Goal: Task Accomplishment & Management: Use online tool/utility

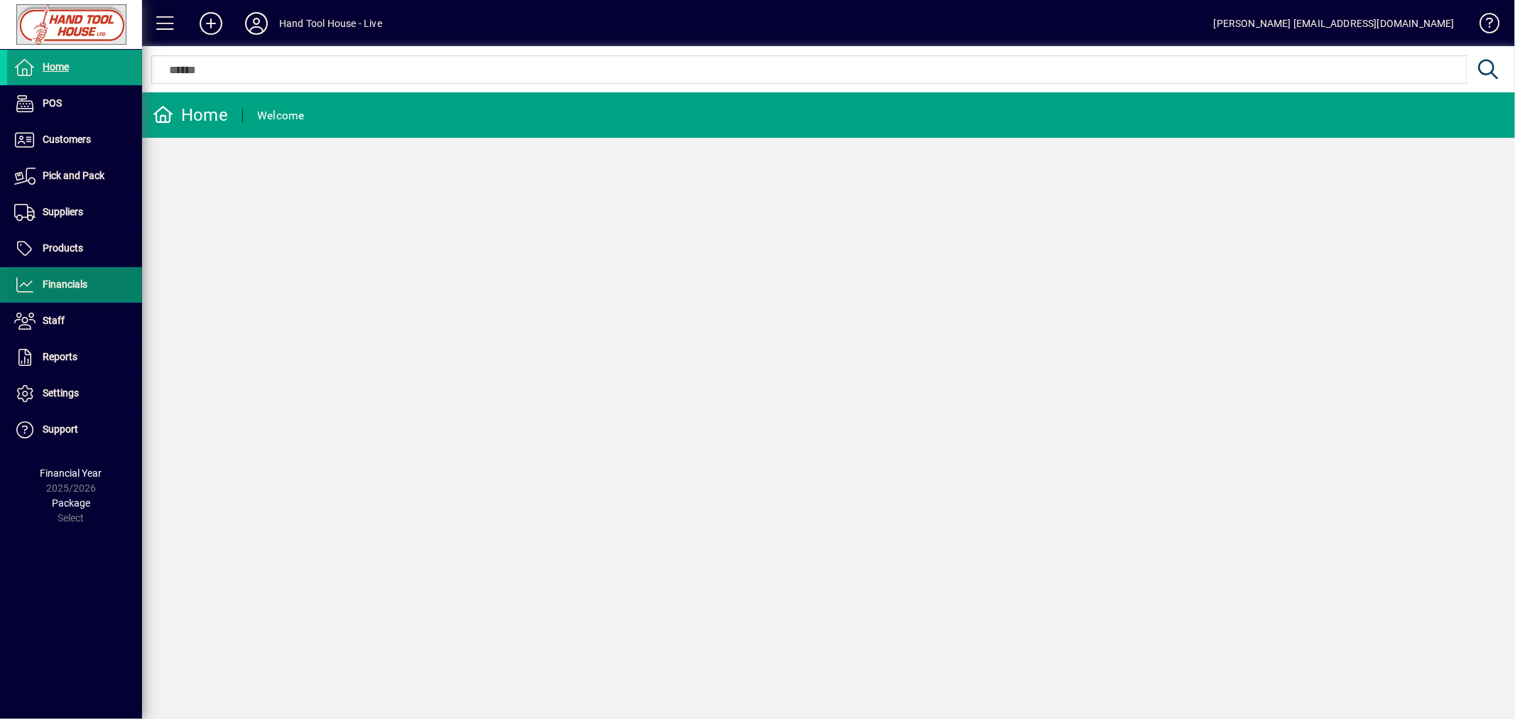
click at [65, 290] on span "Financials" at bounding box center [47, 284] width 80 height 17
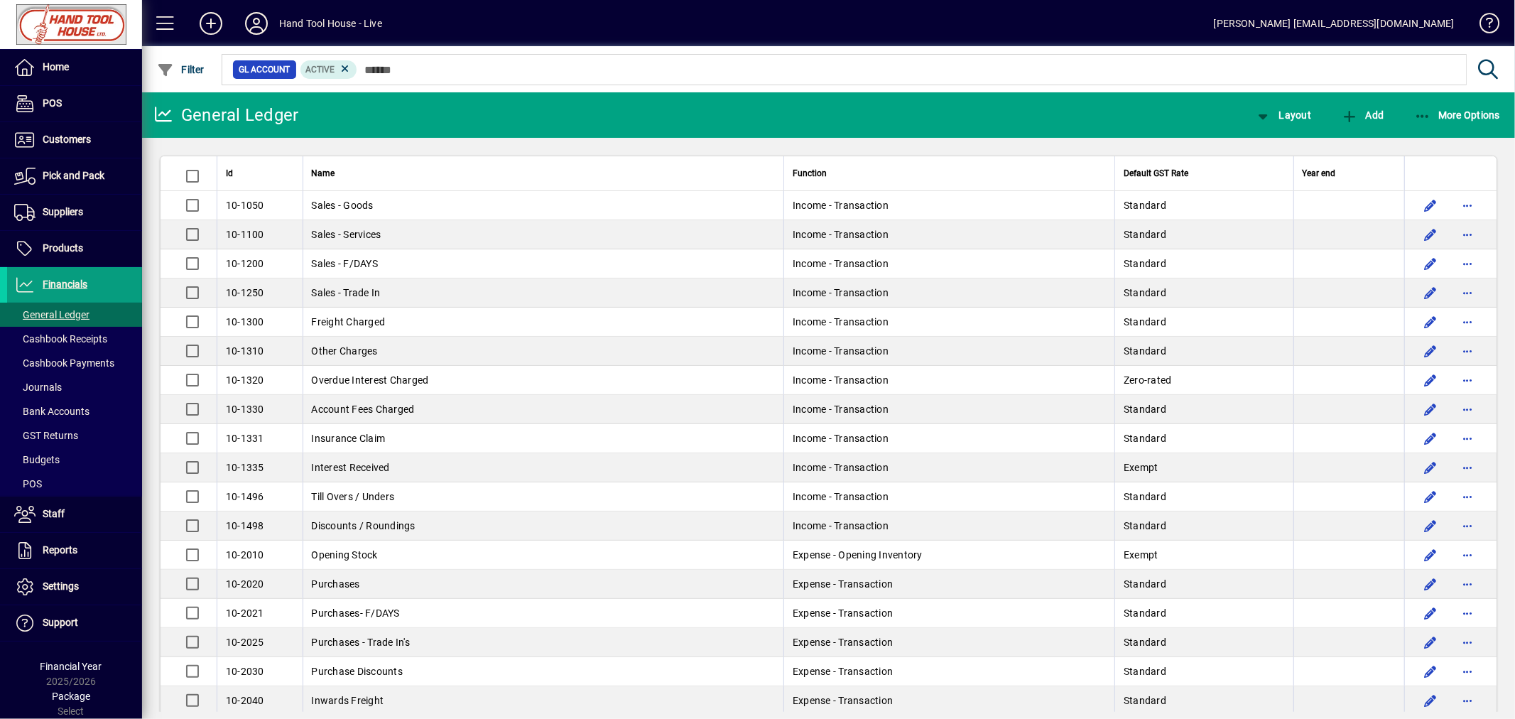
click at [59, 410] on span "Bank Accounts" at bounding box center [51, 410] width 75 height 11
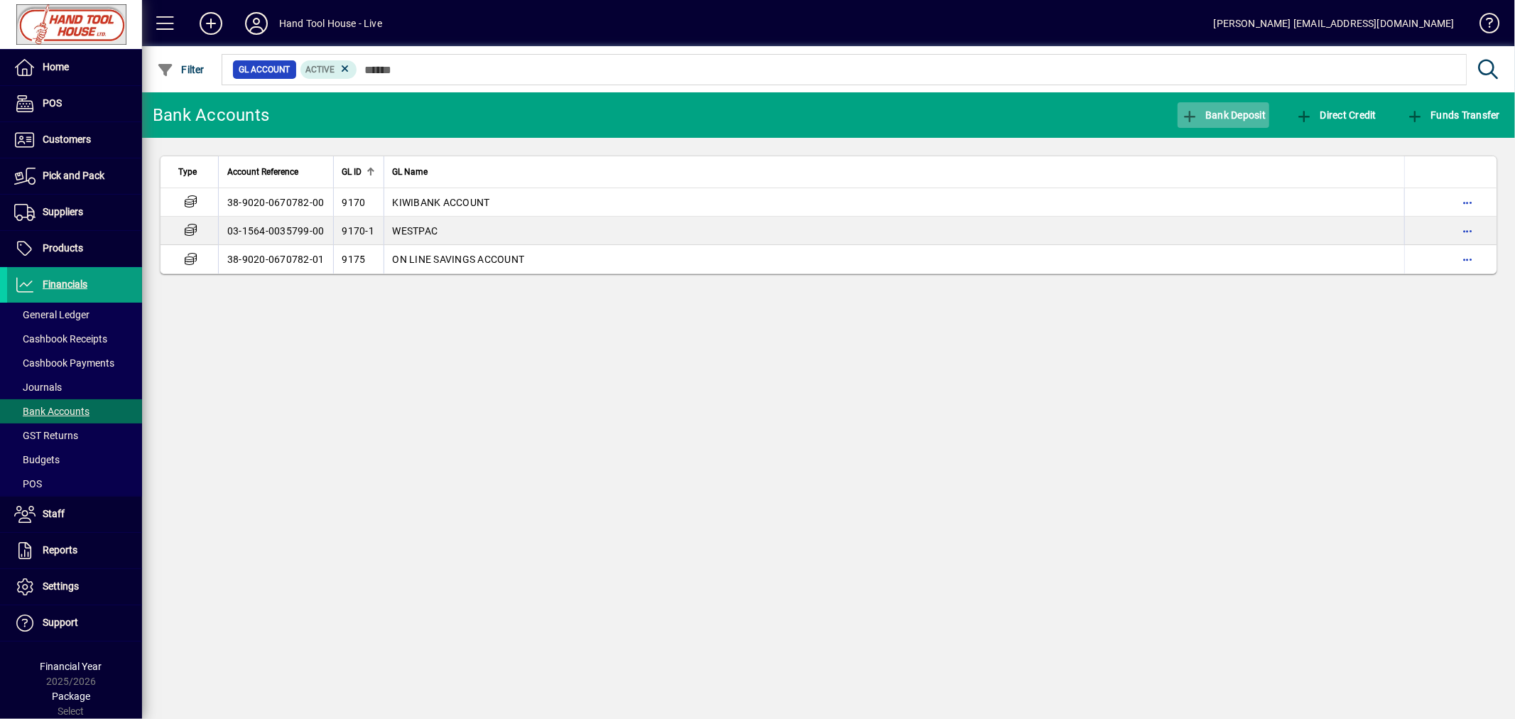
click at [1231, 116] on span "Bank Deposit" at bounding box center [1223, 114] width 85 height 11
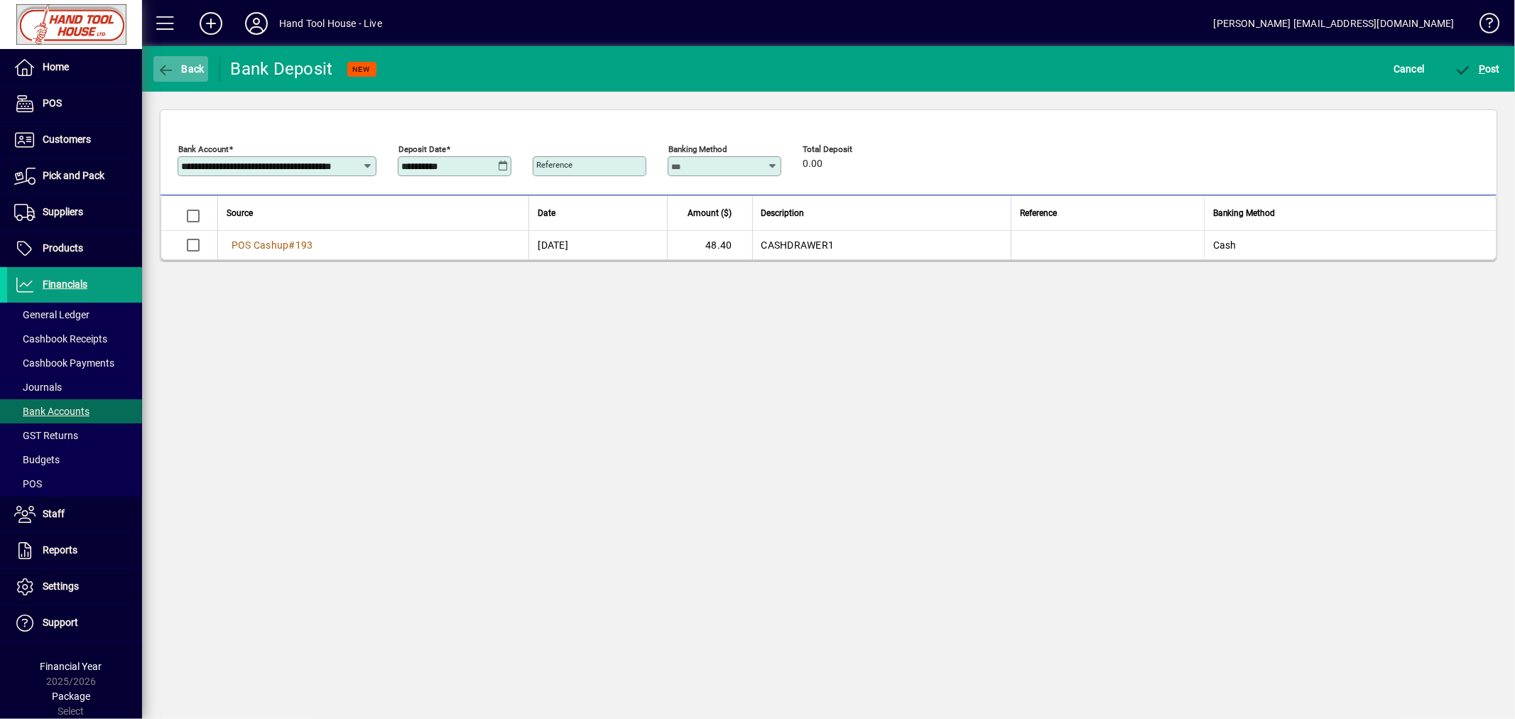
click at [190, 73] on span "Back" at bounding box center [181, 68] width 48 height 11
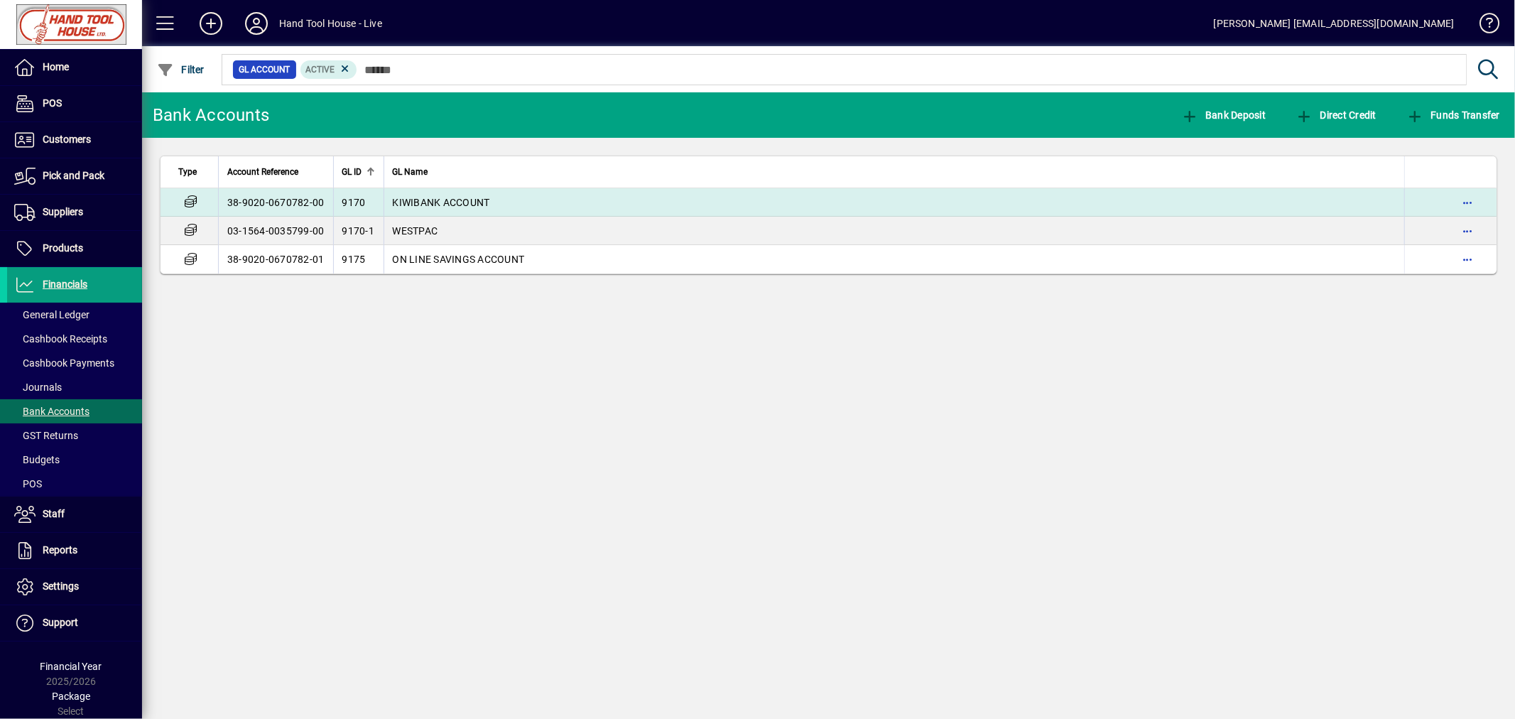
click at [257, 201] on td "38-9020-0670782-00" at bounding box center [275, 202] width 115 height 28
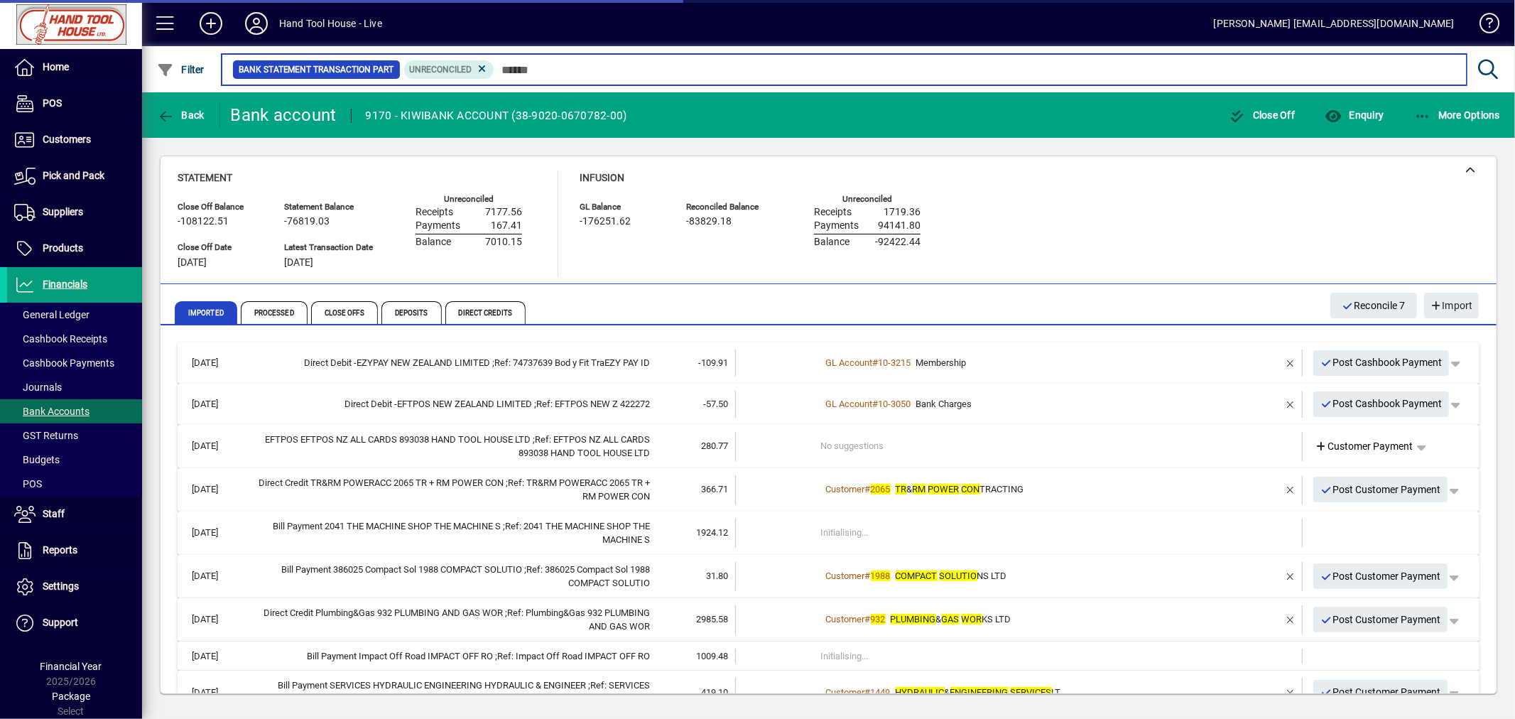
scroll to position [83, 0]
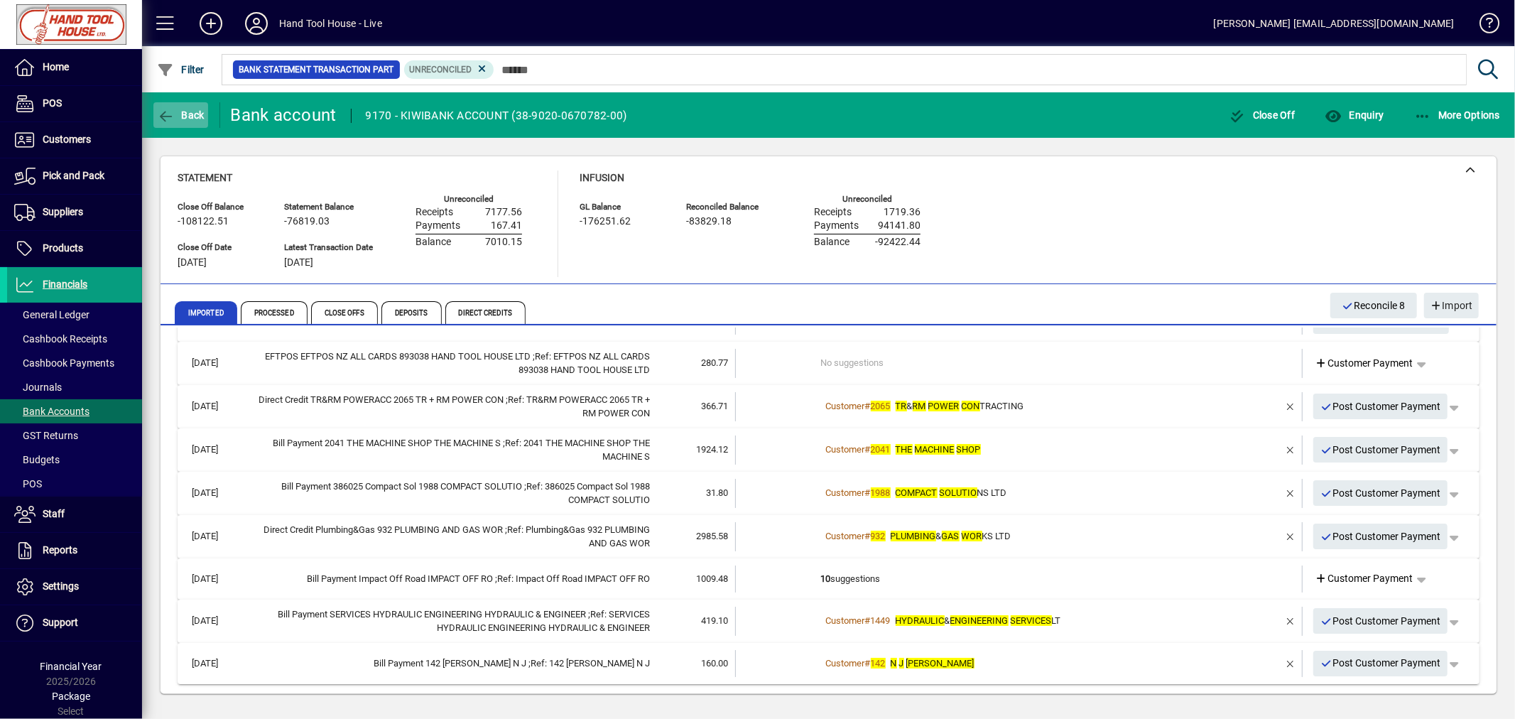
click at [180, 121] on span "button" at bounding box center [180, 115] width 55 height 34
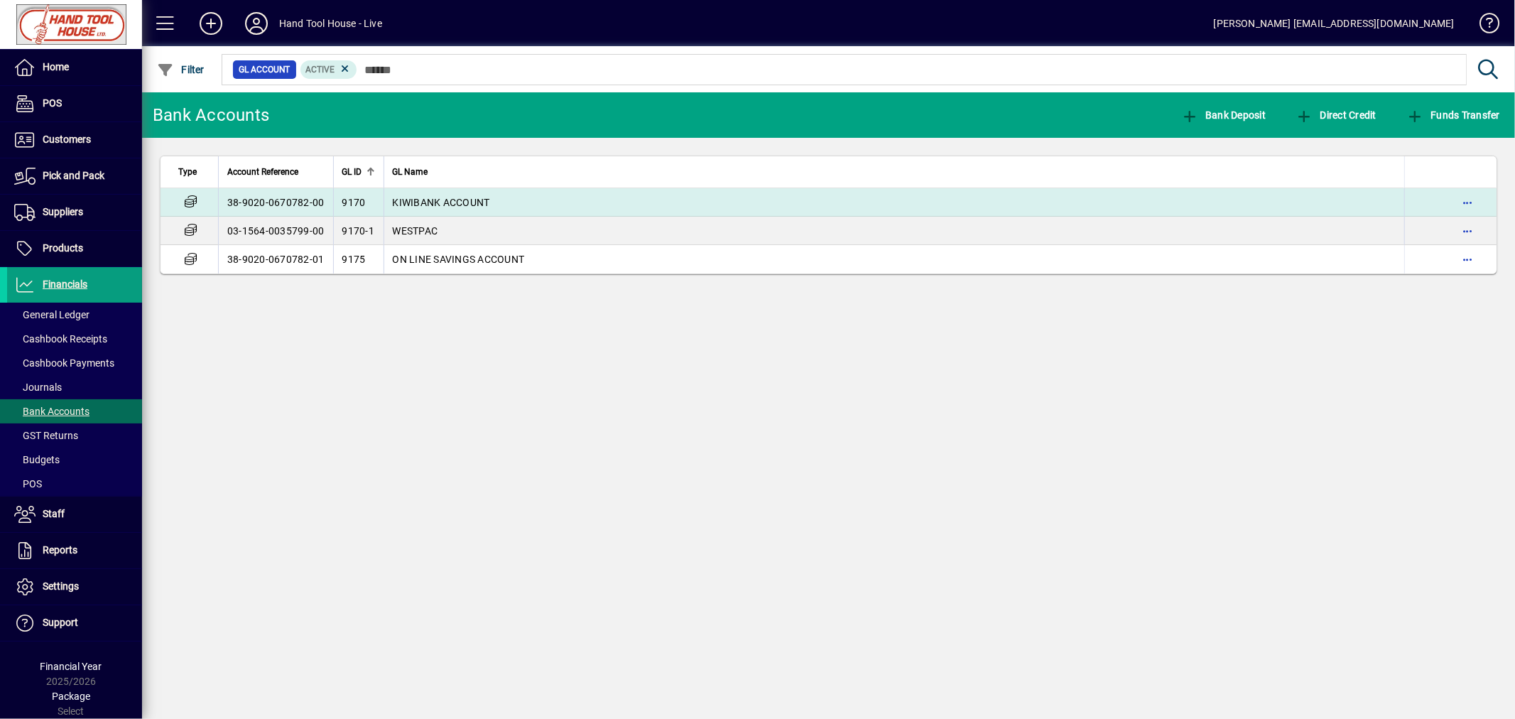
click at [435, 206] on span "KIWIBANK ACCOUNT" at bounding box center [441, 202] width 97 height 11
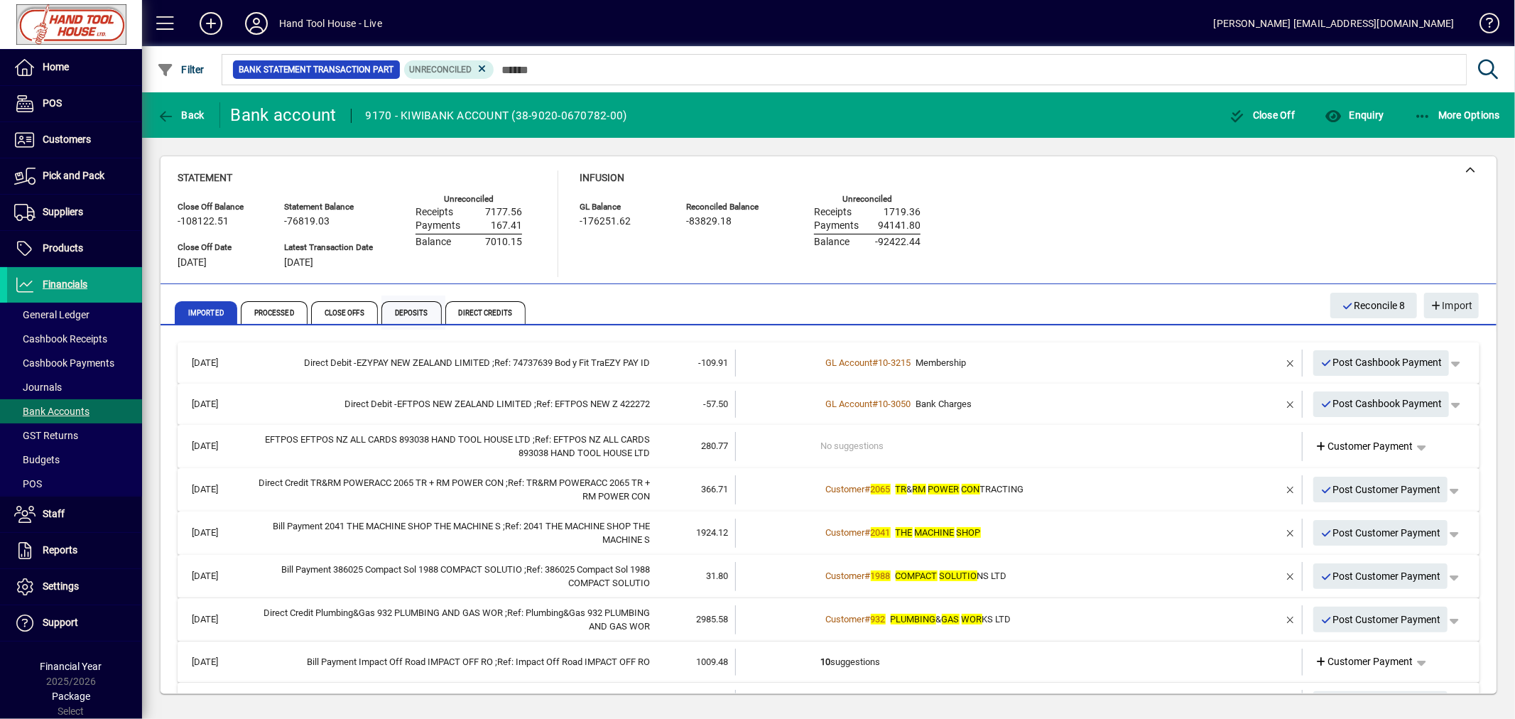
click at [415, 306] on span "Deposits" at bounding box center [411, 312] width 60 height 23
